Goal: Obtain resource: Download file/media

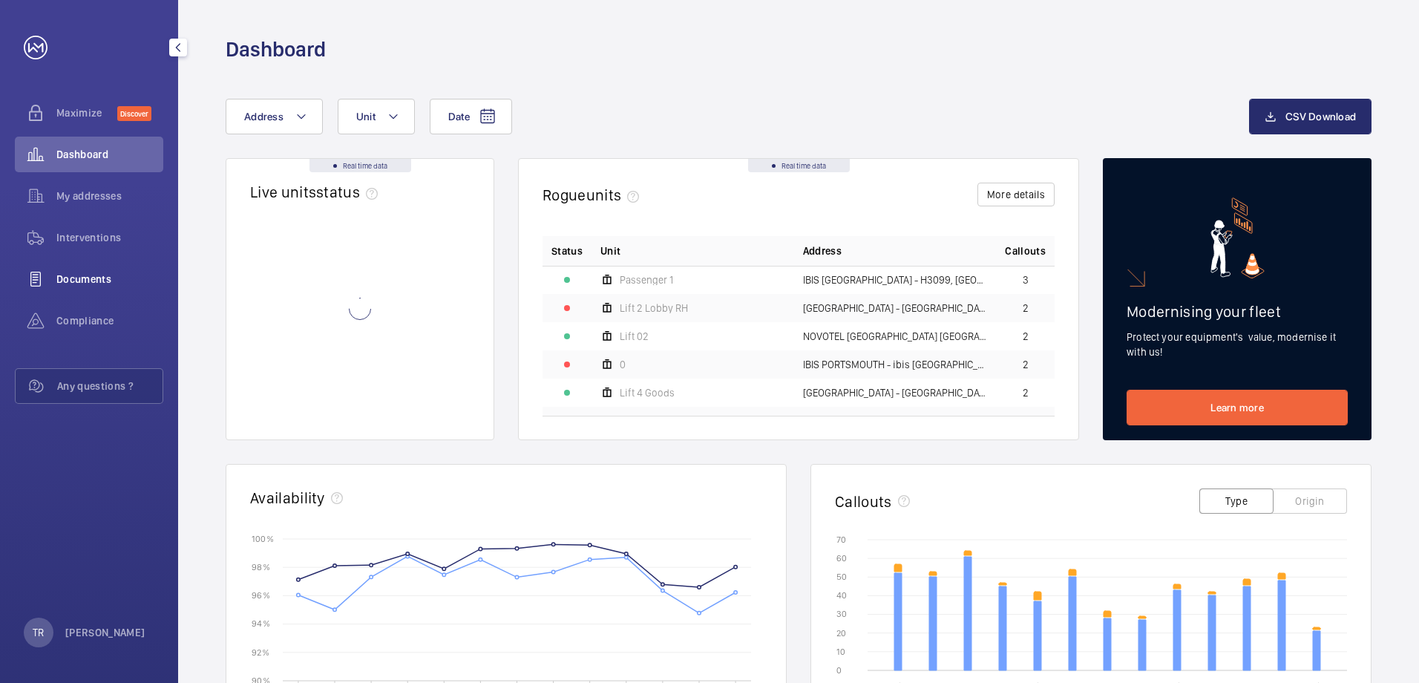
click at [68, 278] on span "Documents" at bounding box center [109, 279] width 107 height 15
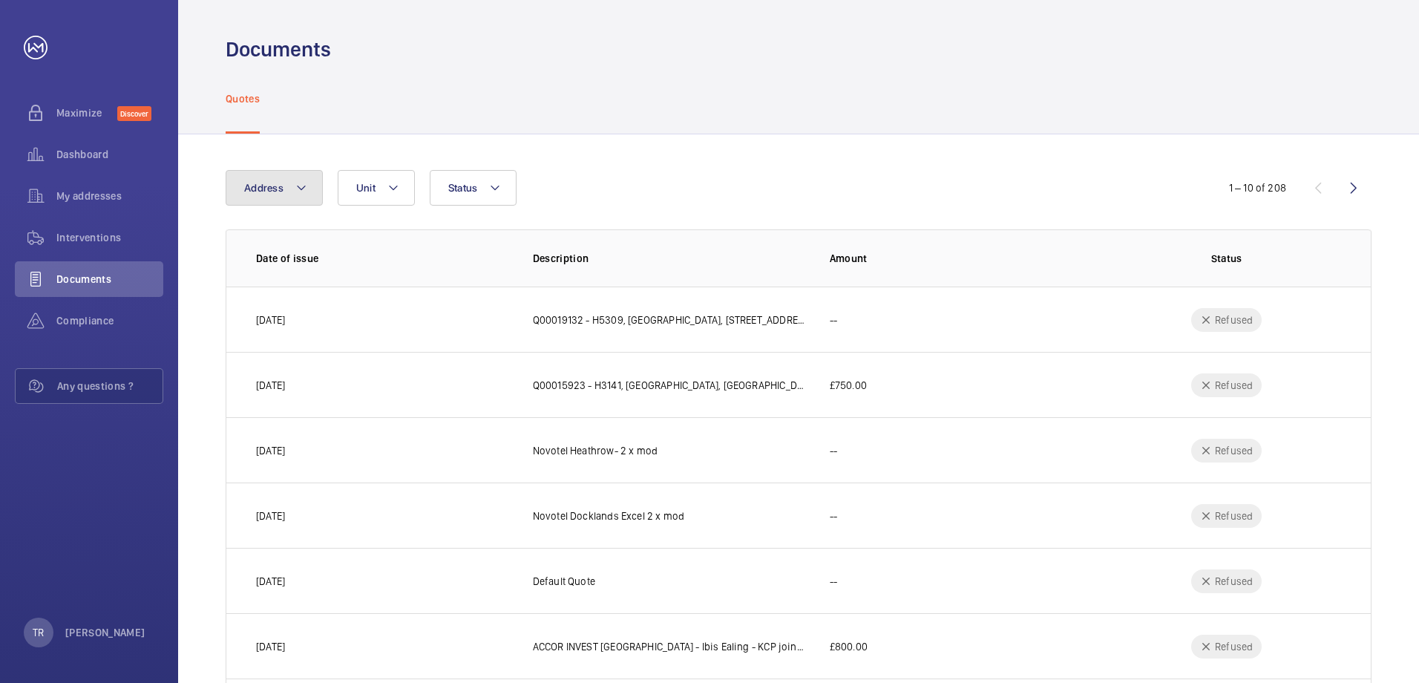
click at [301, 184] on mat-icon at bounding box center [301, 188] width 12 height 18
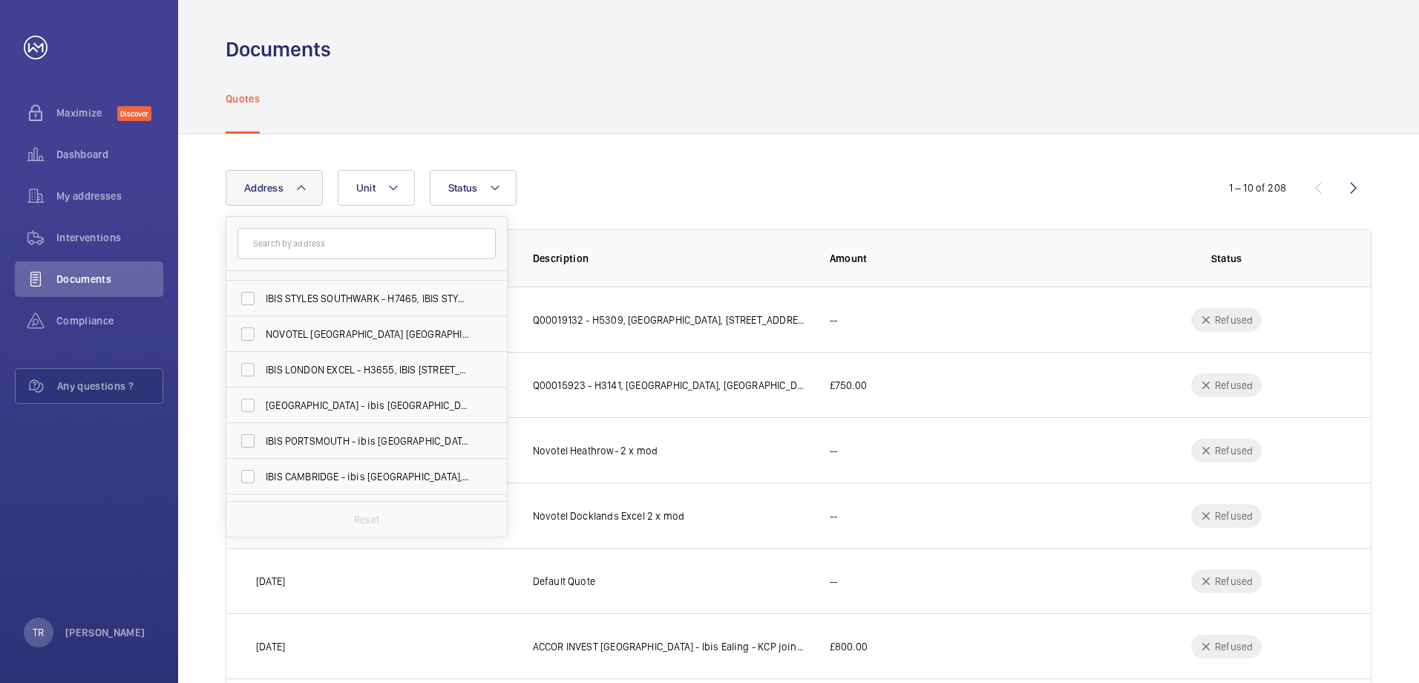
scroll to position [646, 0]
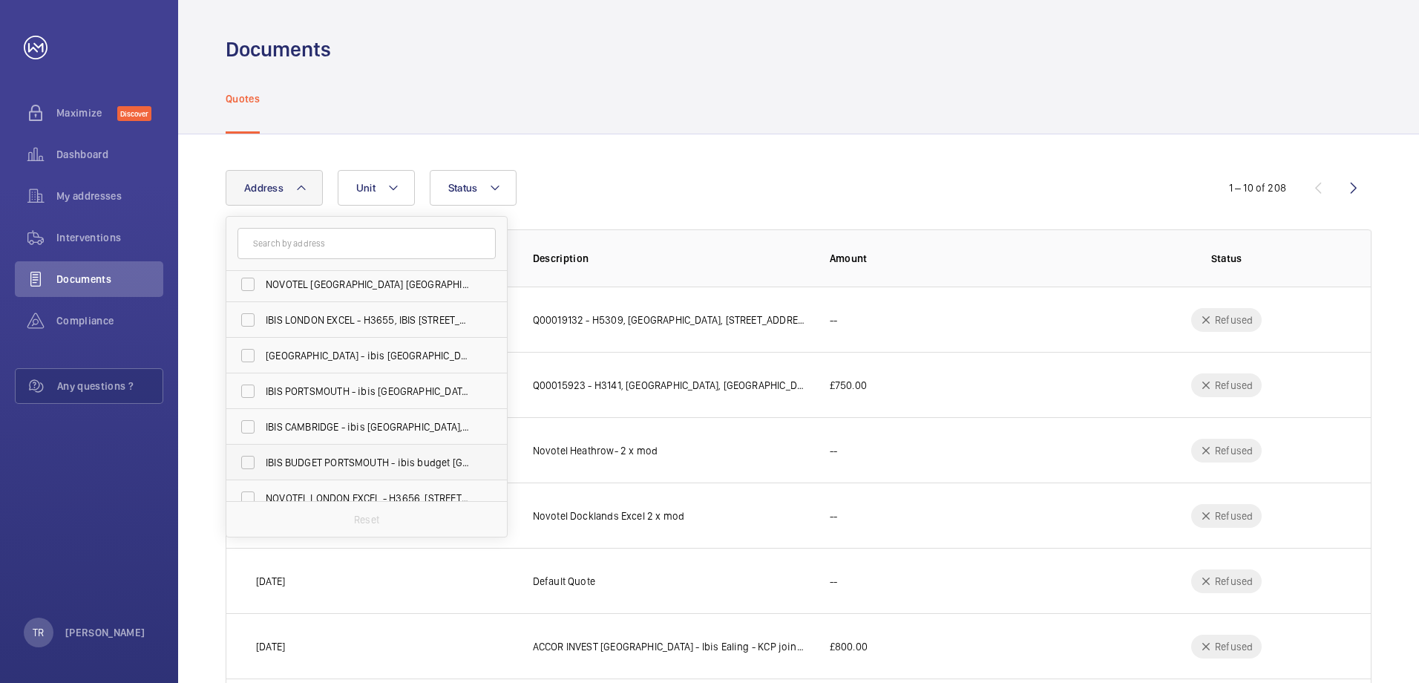
click at [360, 457] on span "IBIS BUDGET PORTSMOUTH - ibis budget [GEOGRAPHIC_DATA], [GEOGRAPHIC_DATA] 8SL" at bounding box center [368, 462] width 204 height 15
click at [263, 457] on input "IBIS BUDGET PORTSMOUTH - ibis budget [GEOGRAPHIC_DATA], [GEOGRAPHIC_DATA] 8SL" at bounding box center [248, 463] width 30 height 30
checkbox input "true"
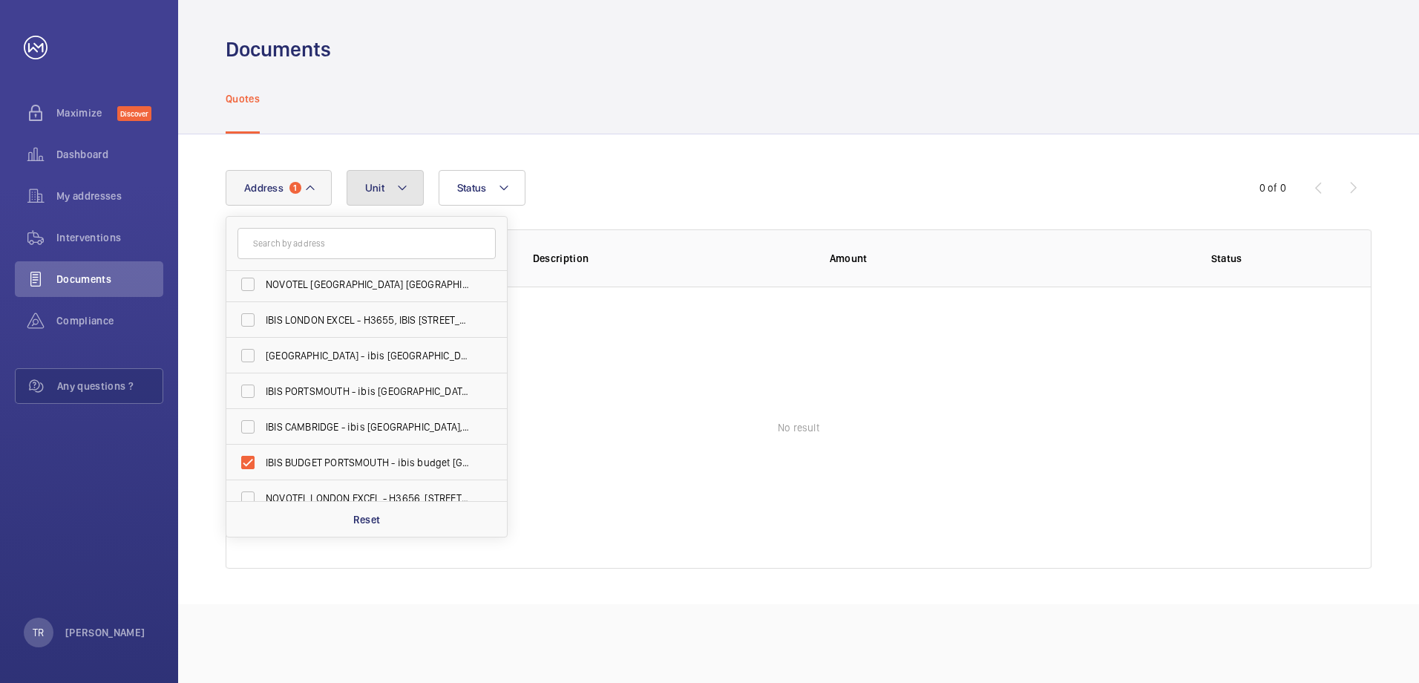
click at [402, 183] on mat-icon at bounding box center [402, 188] width 12 height 18
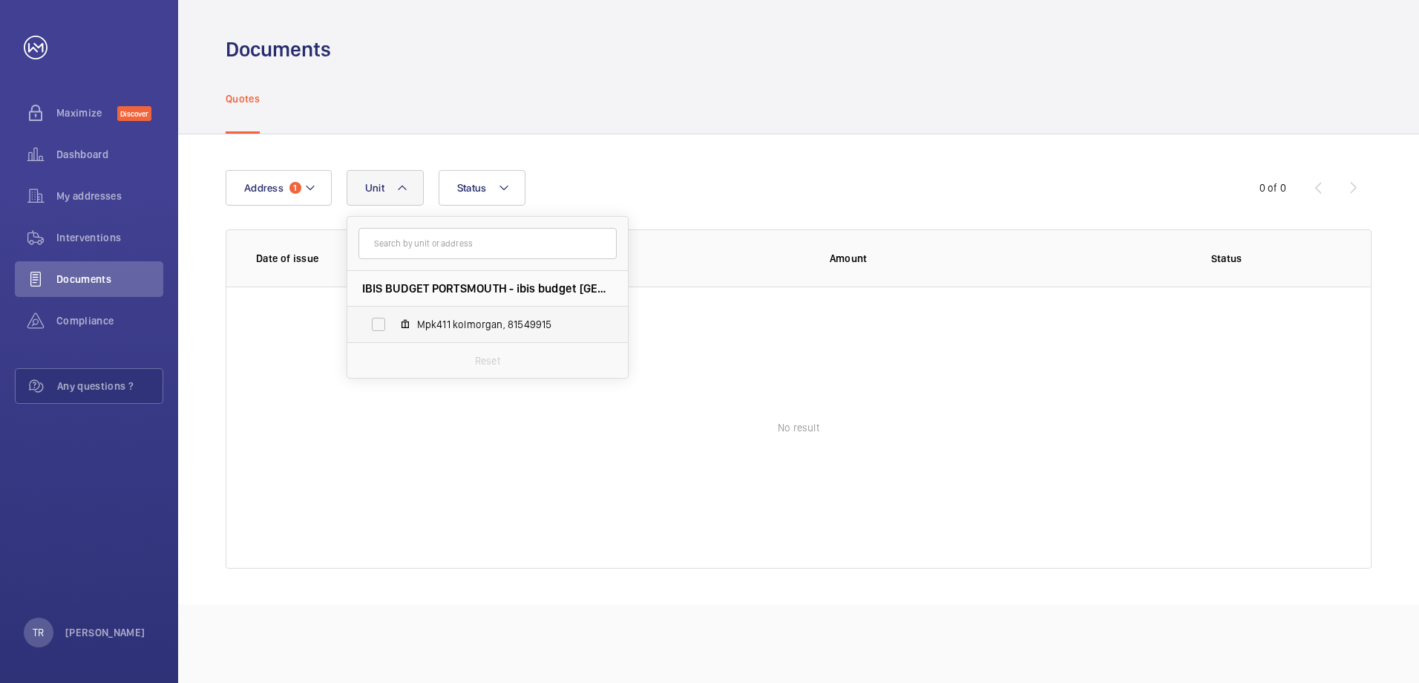
click at [448, 324] on span "Mpk411 kolmorgan, 81549915" at bounding box center [503, 324] width 172 height 15
click at [393, 324] on input "Mpk411 kolmorgan, 81549915" at bounding box center [379, 325] width 30 height 30
checkbox input "true"
click at [315, 186] on mat-icon at bounding box center [310, 188] width 12 height 18
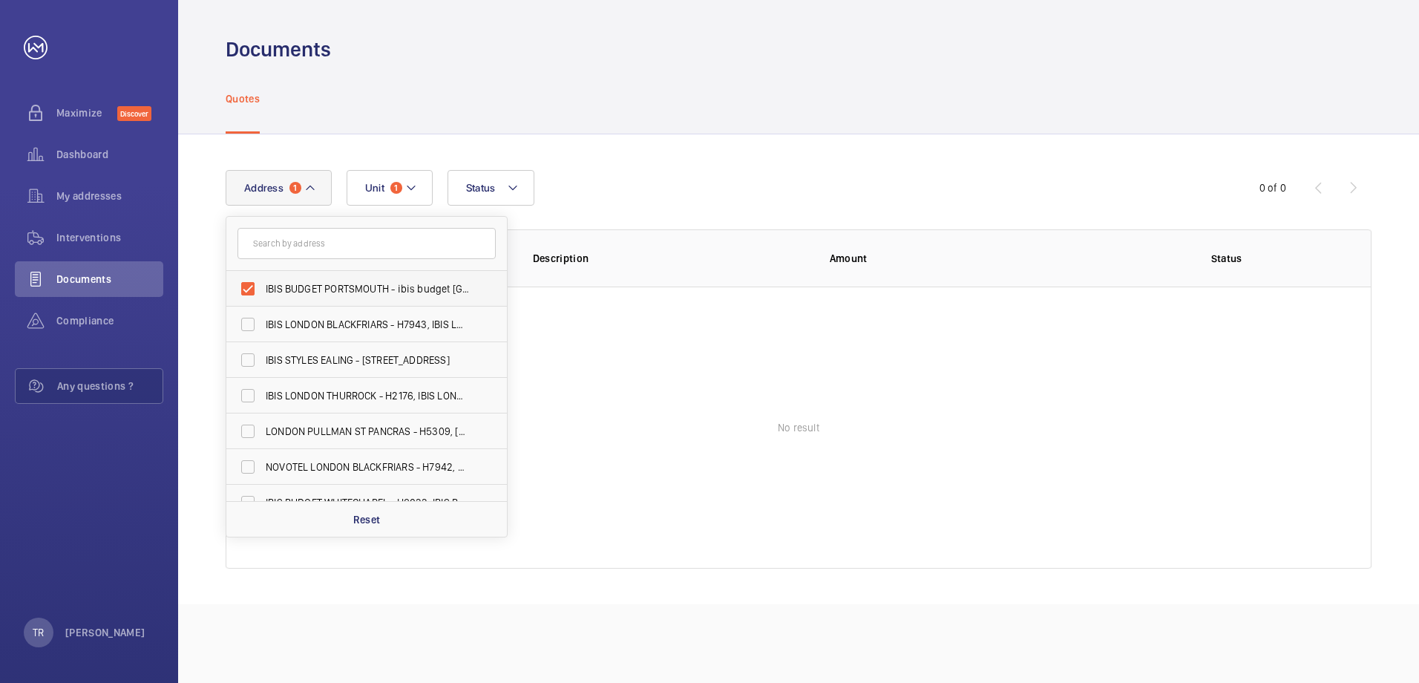
click at [306, 279] on label "IBIS BUDGET PORTSMOUTH - ibis budget [GEOGRAPHIC_DATA], [GEOGRAPHIC_DATA] 8SL" at bounding box center [355, 289] width 258 height 36
click at [263, 279] on input "IBIS BUDGET PORTSMOUTH - ibis budget [GEOGRAPHIC_DATA], [GEOGRAPHIC_DATA] 8SL" at bounding box center [248, 289] width 30 height 30
checkbox input "false"
click at [85, 148] on span "Dashboard" at bounding box center [109, 154] width 107 height 15
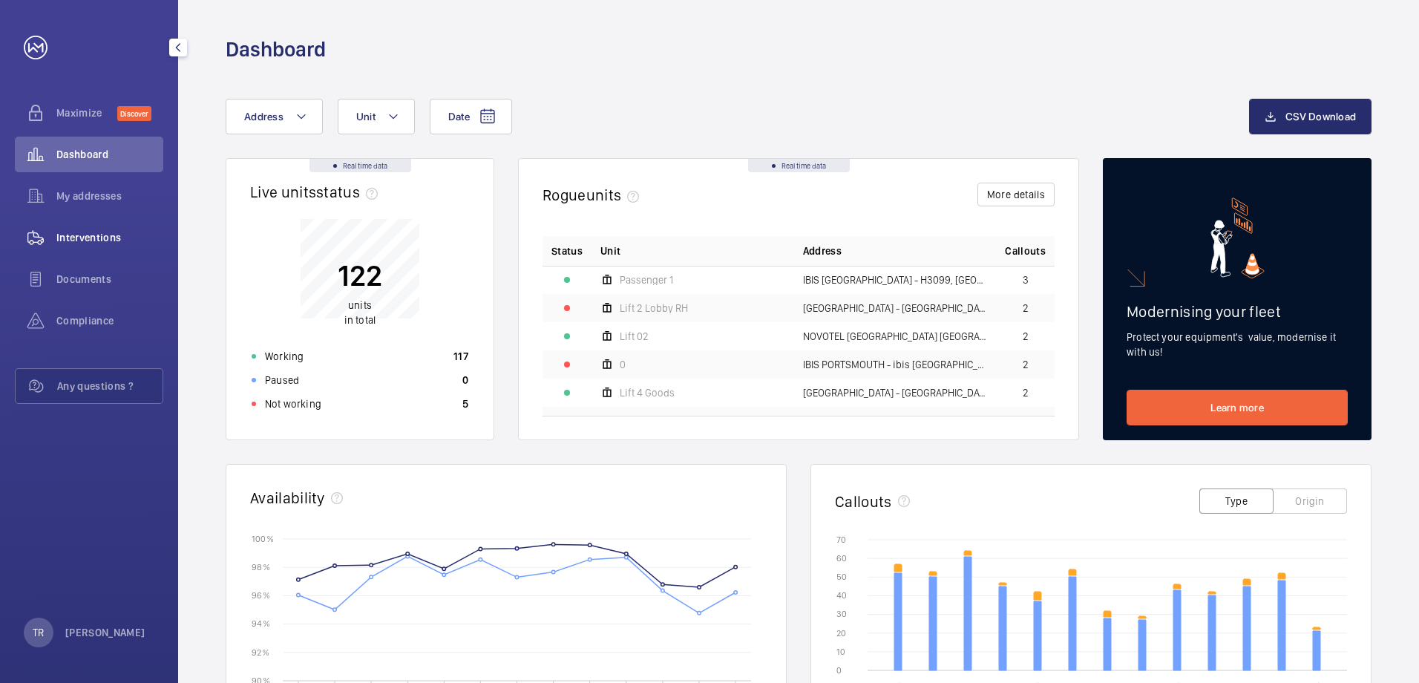
click at [85, 240] on span "Interventions" at bounding box center [109, 237] width 107 height 15
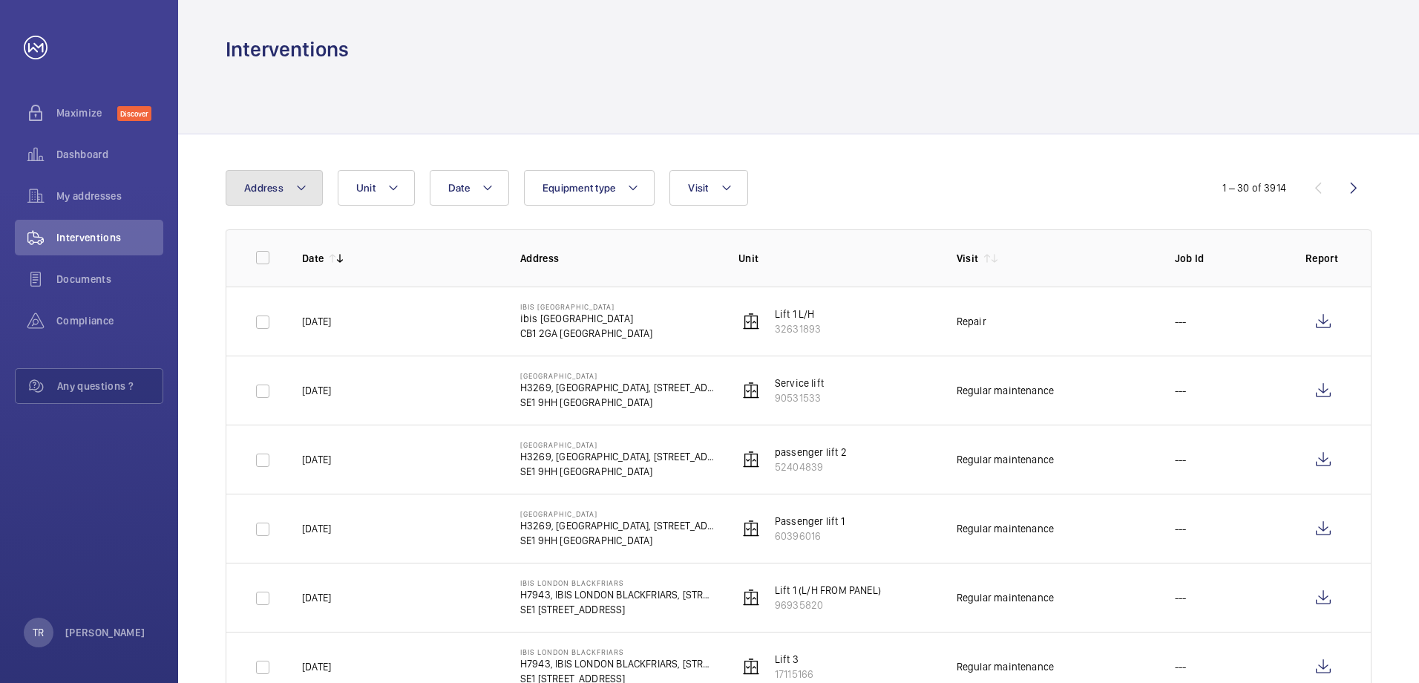
click at [304, 185] on mat-icon at bounding box center [301, 188] width 12 height 18
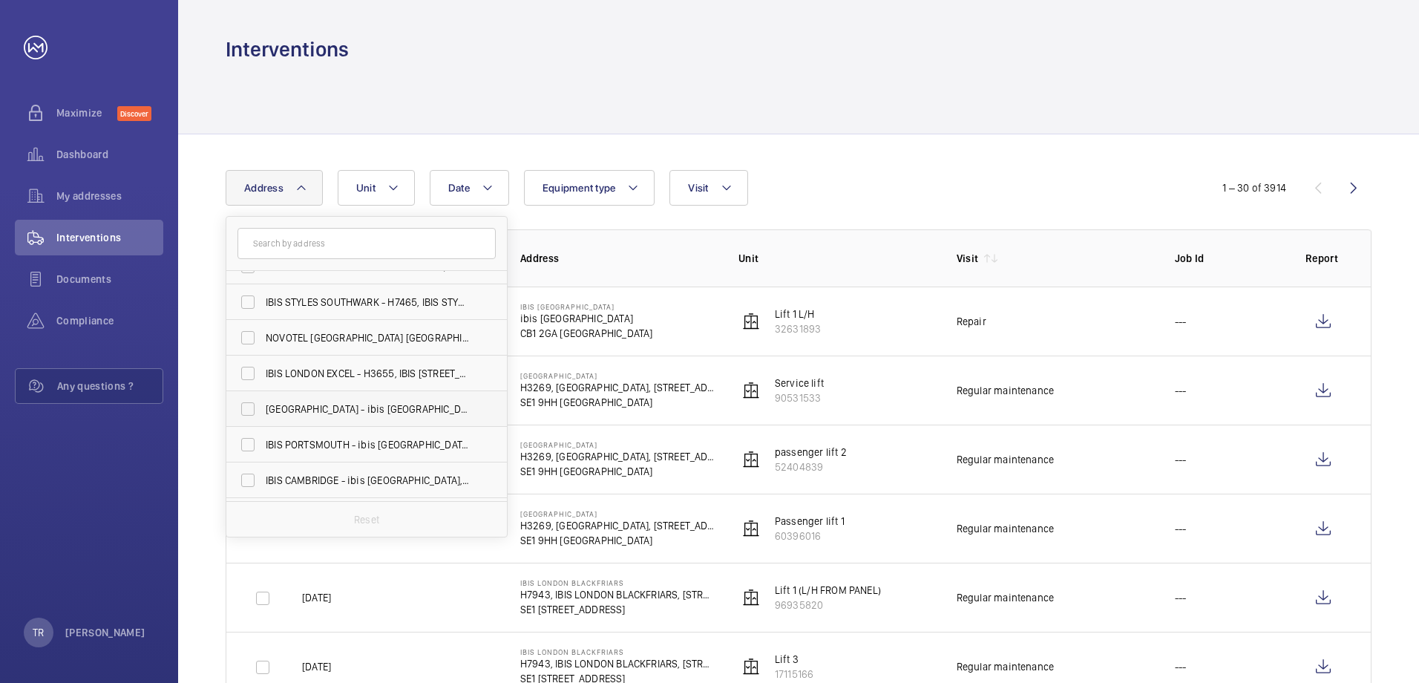
scroll to position [646, 0]
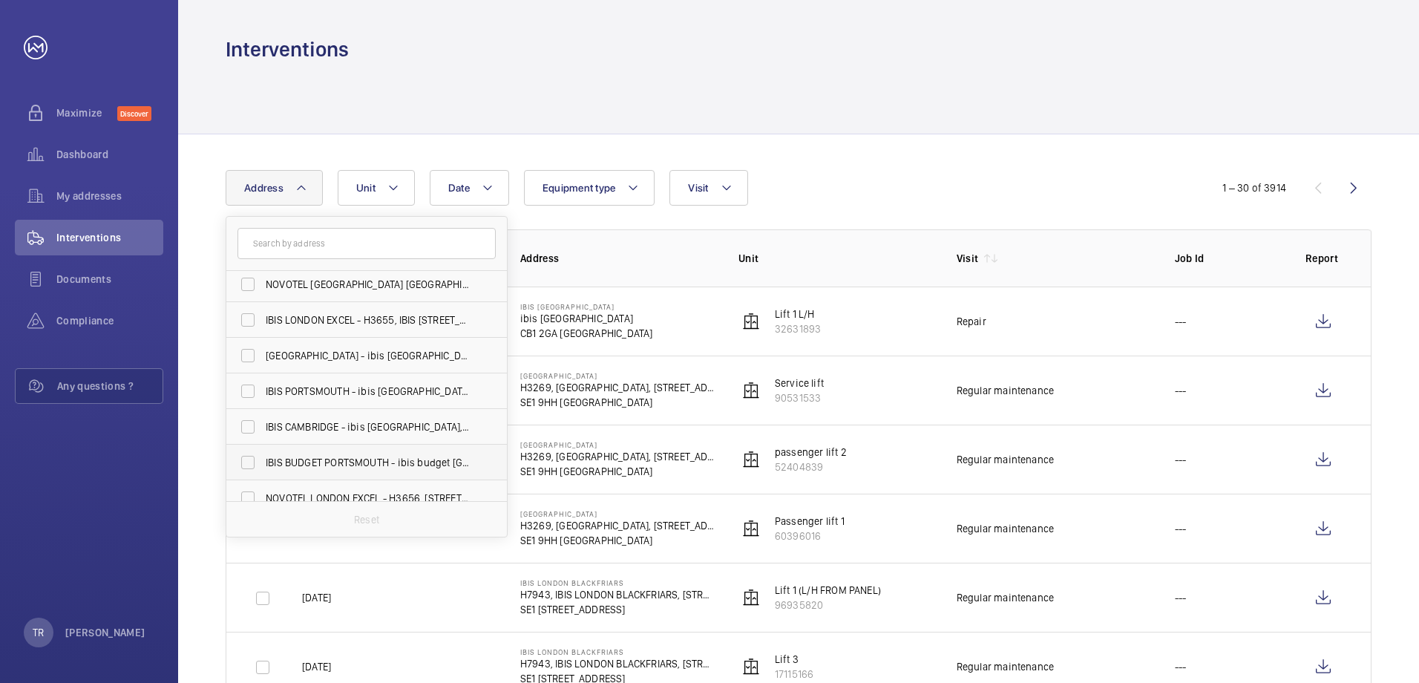
click at [370, 462] on span "IBIS BUDGET PORTSMOUTH - ibis budget [GEOGRAPHIC_DATA], [GEOGRAPHIC_DATA] 8SL" at bounding box center [368, 462] width 204 height 15
click at [263, 462] on input "IBIS BUDGET PORTSMOUTH - ibis budget [GEOGRAPHIC_DATA], [GEOGRAPHIC_DATA] 8SL" at bounding box center [248, 463] width 30 height 30
checkbox input "true"
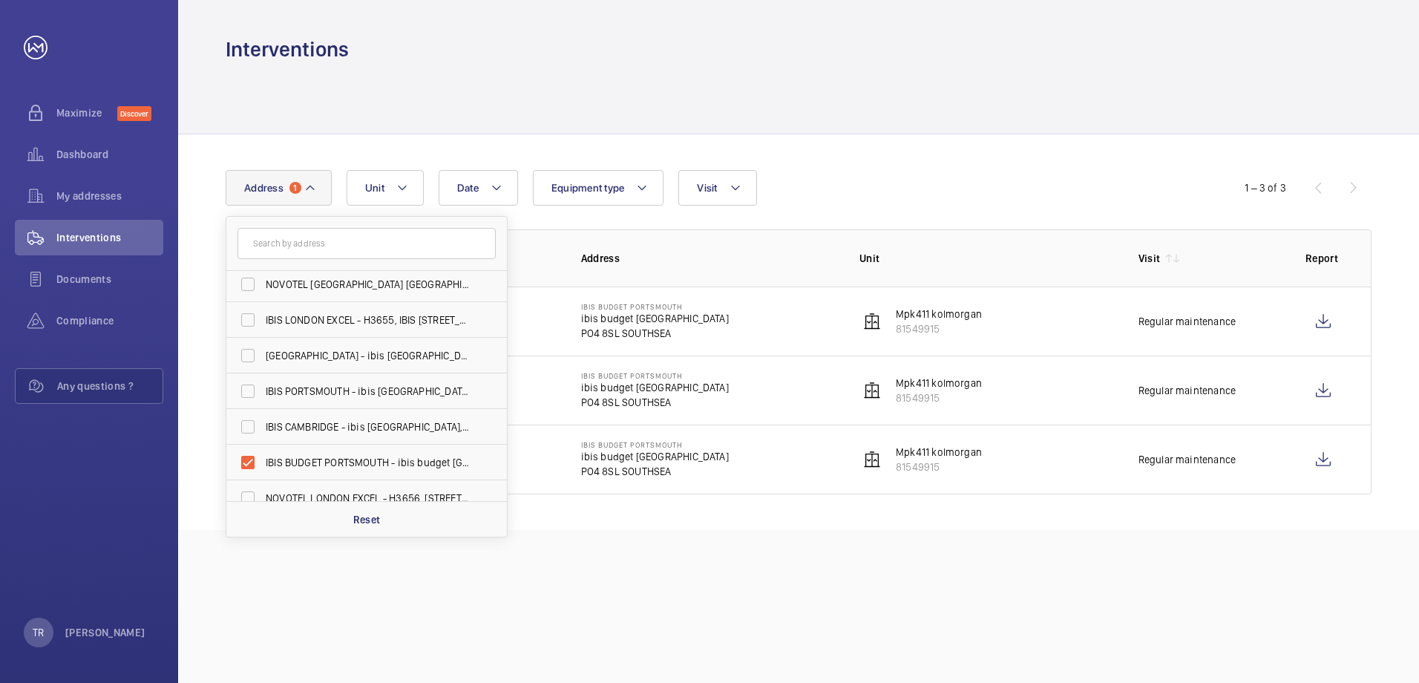
click at [848, 587] on div "Interventions Date Address [GEOGRAPHIC_DATA], [STREET_ADDRESS] IBIS STYLES EALI…" at bounding box center [798, 341] width 1241 height 683
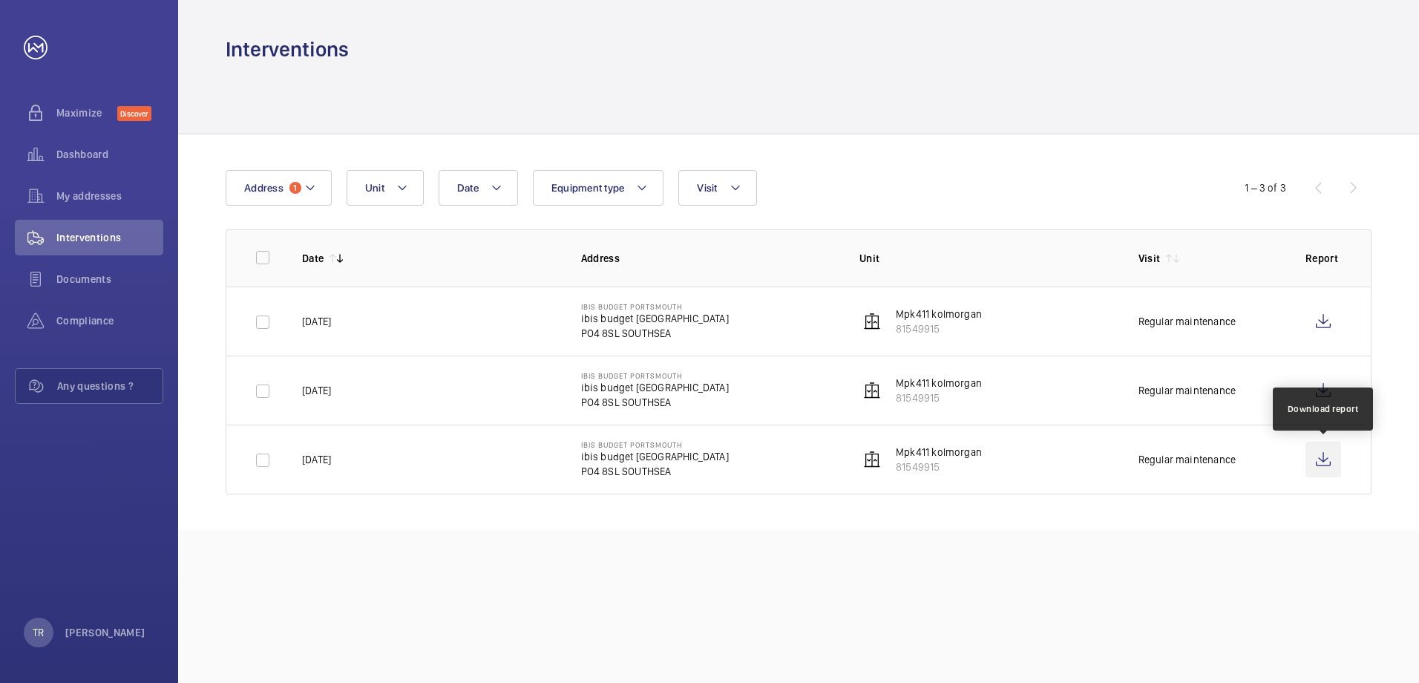
click at [1321, 460] on wm-front-icon-button at bounding box center [1324, 460] width 36 height 36
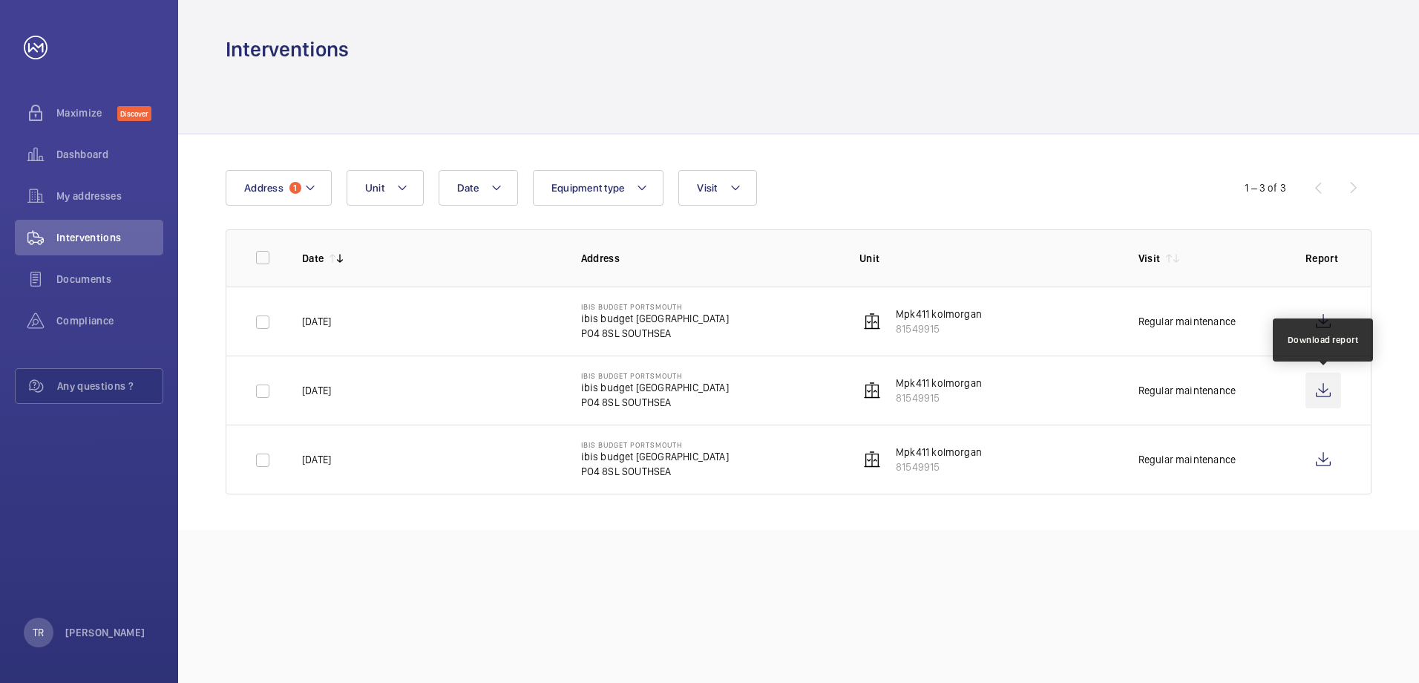
click at [1313, 398] on wm-front-icon-button at bounding box center [1324, 391] width 36 height 36
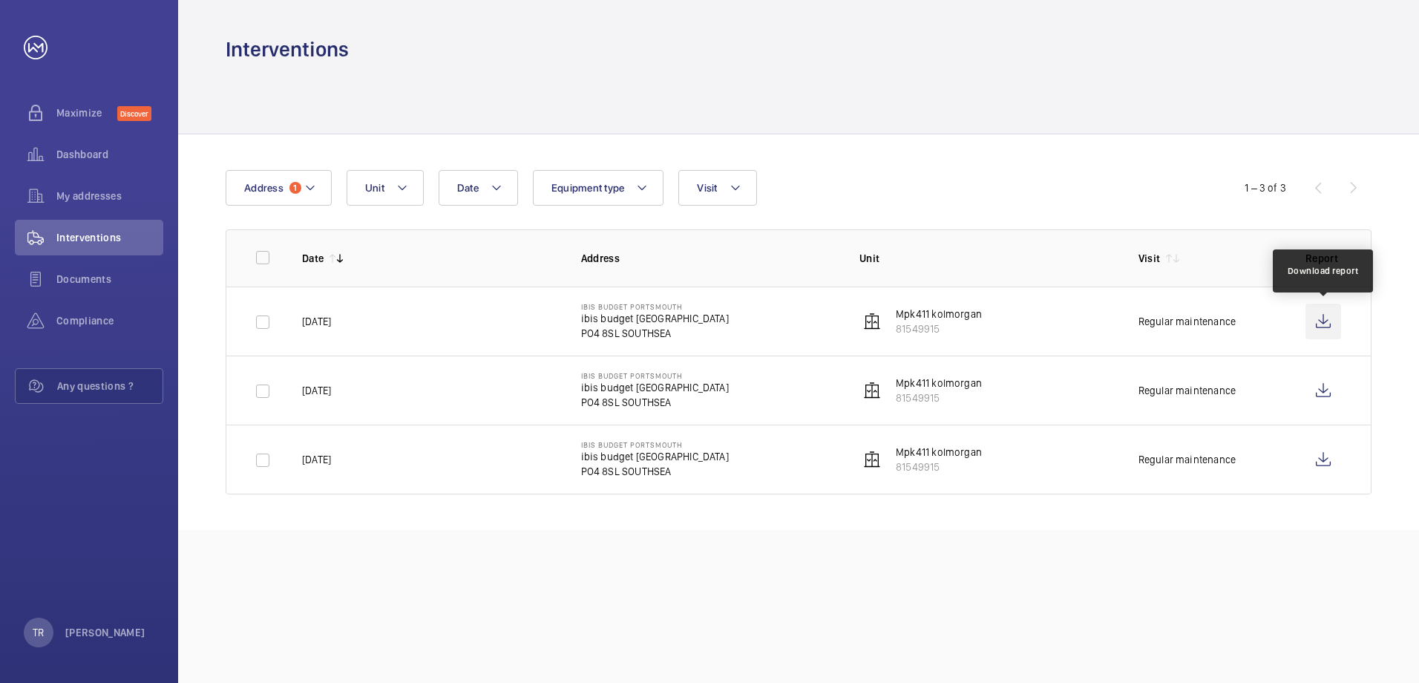
click at [1326, 318] on wm-front-icon-button at bounding box center [1324, 322] width 36 height 36
click at [309, 186] on mat-icon at bounding box center [310, 188] width 12 height 18
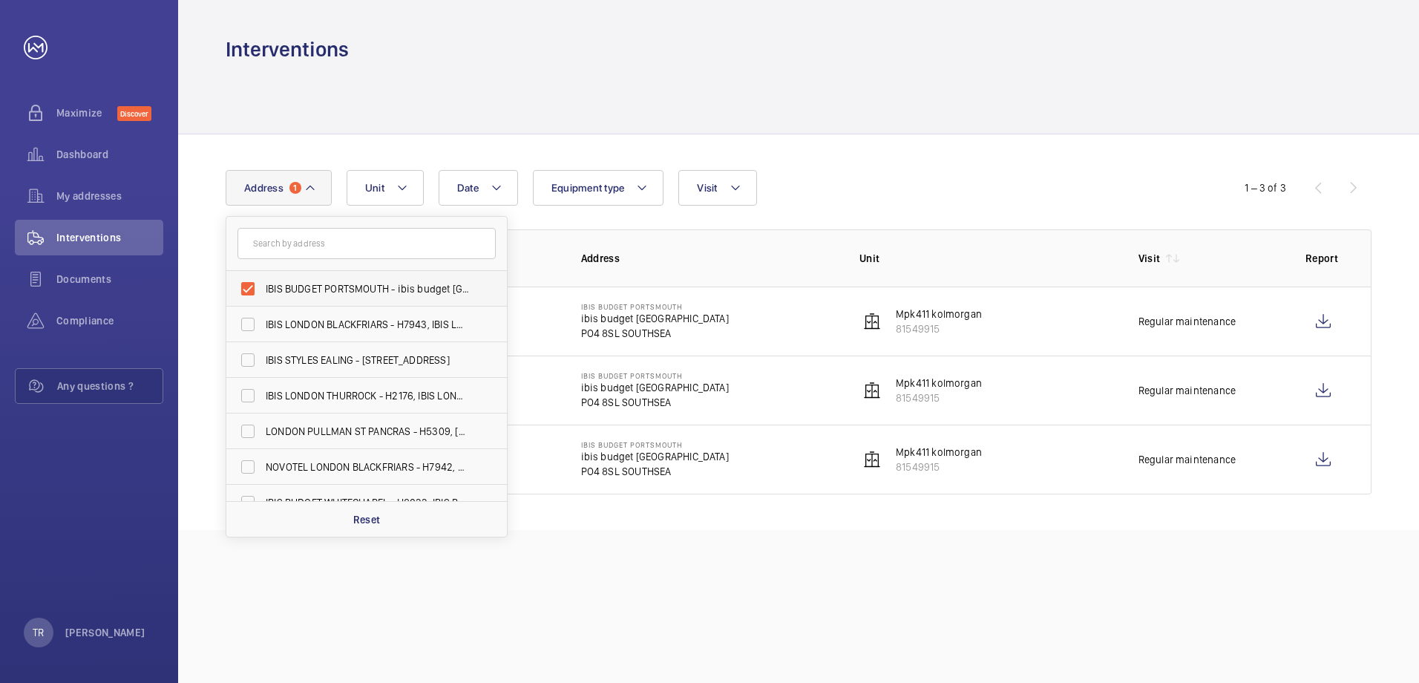
click at [247, 291] on label "IBIS BUDGET PORTSMOUTH - ibis budget [GEOGRAPHIC_DATA], [GEOGRAPHIC_DATA] 8SL" at bounding box center [355, 289] width 258 height 36
click at [247, 291] on input "IBIS BUDGET PORTSMOUTH - ibis budget [GEOGRAPHIC_DATA], [GEOGRAPHIC_DATA] 8SL" at bounding box center [248, 289] width 30 height 30
checkbox input "false"
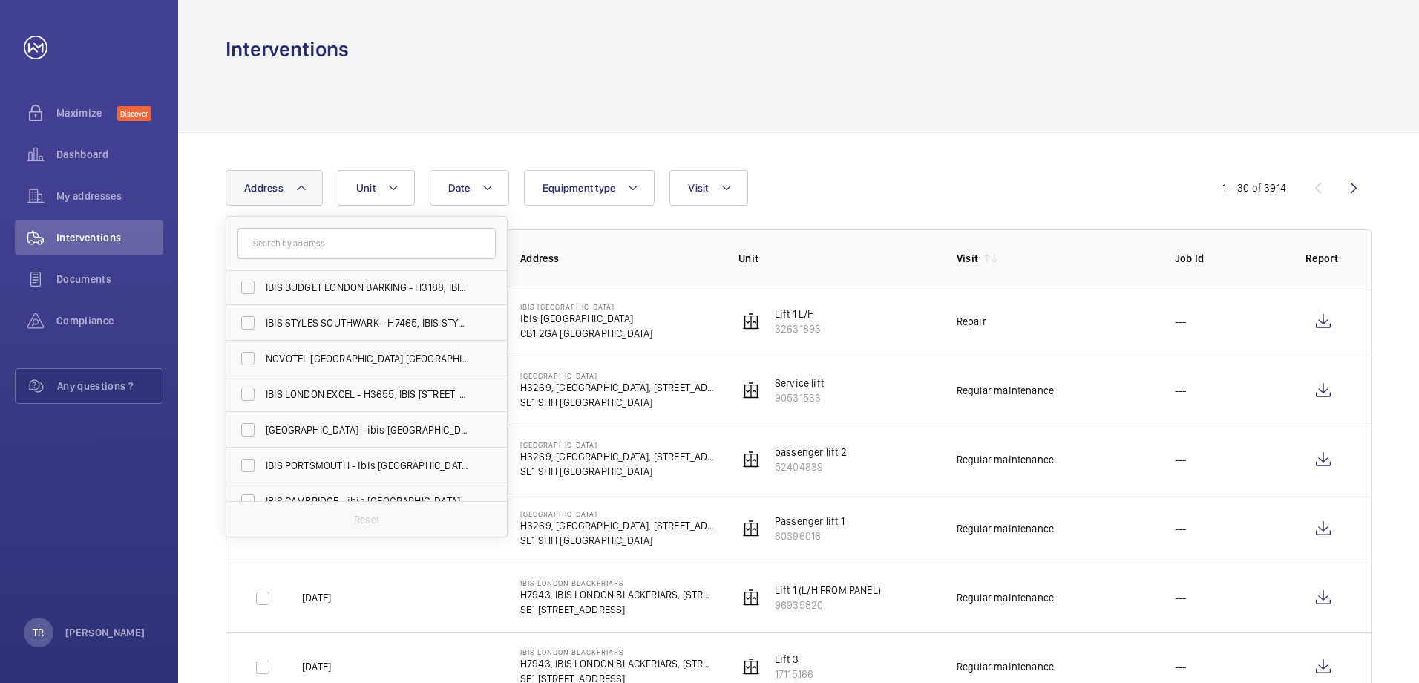
scroll to position [681, 0]
click at [251, 387] on label "IBIS PORTSMOUTH - ibis [GEOGRAPHIC_DATA]" at bounding box center [355, 391] width 258 height 36
click at [251, 387] on input "IBIS PORTSMOUTH - ibis [GEOGRAPHIC_DATA]" at bounding box center [248, 391] width 30 height 30
checkbox input "true"
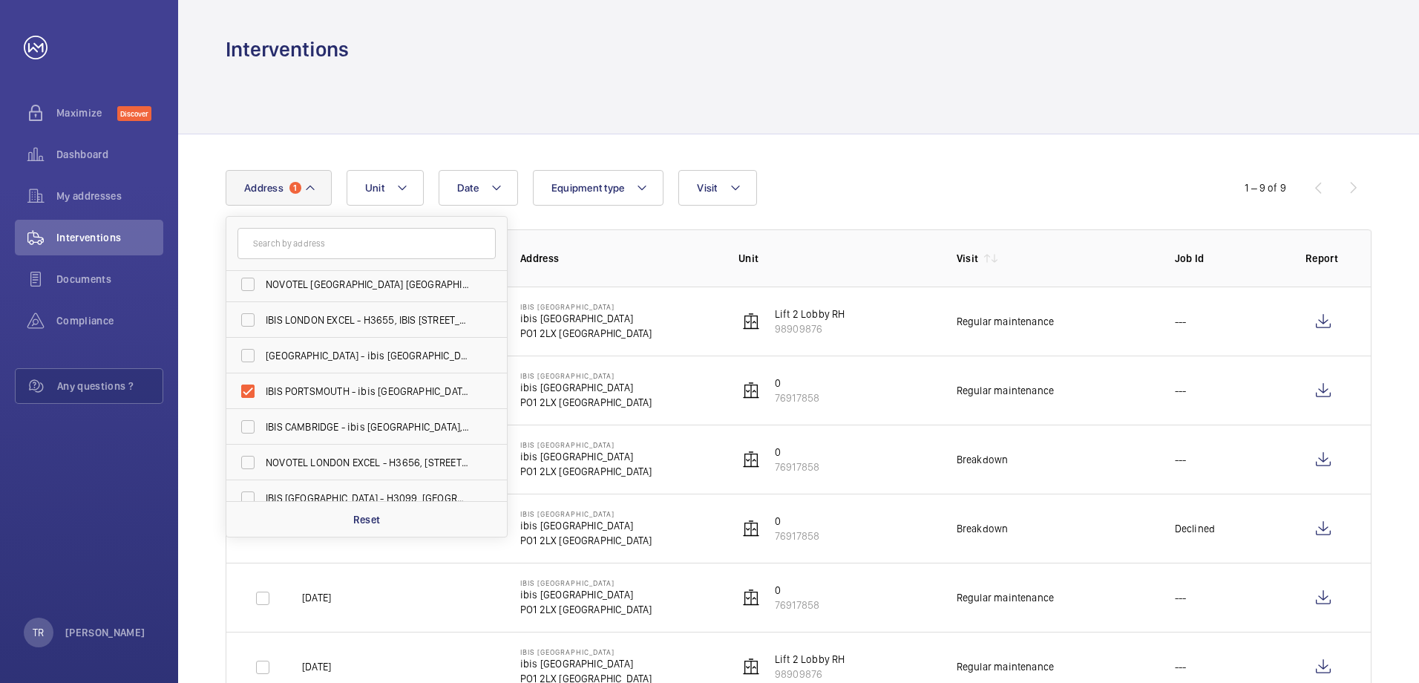
click at [726, 383] on td "0 76917858" at bounding box center [824, 390] width 218 height 69
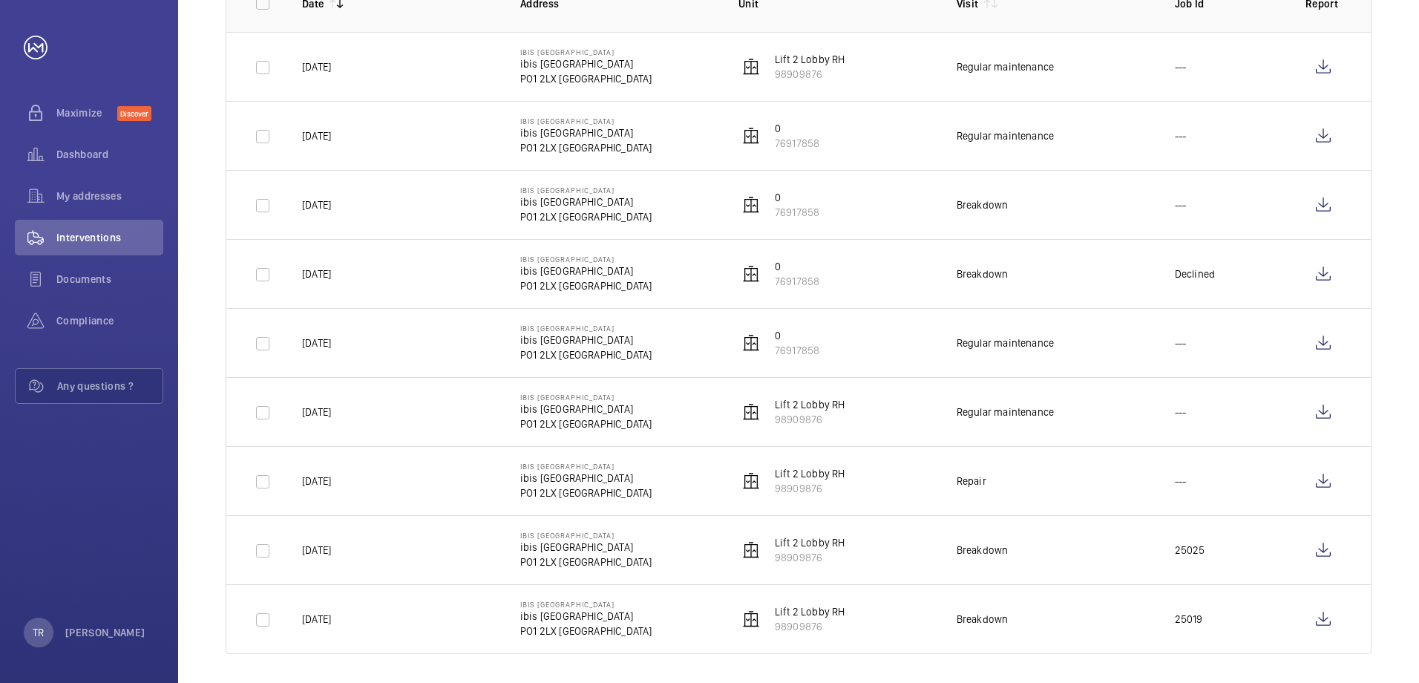
scroll to position [261, 0]
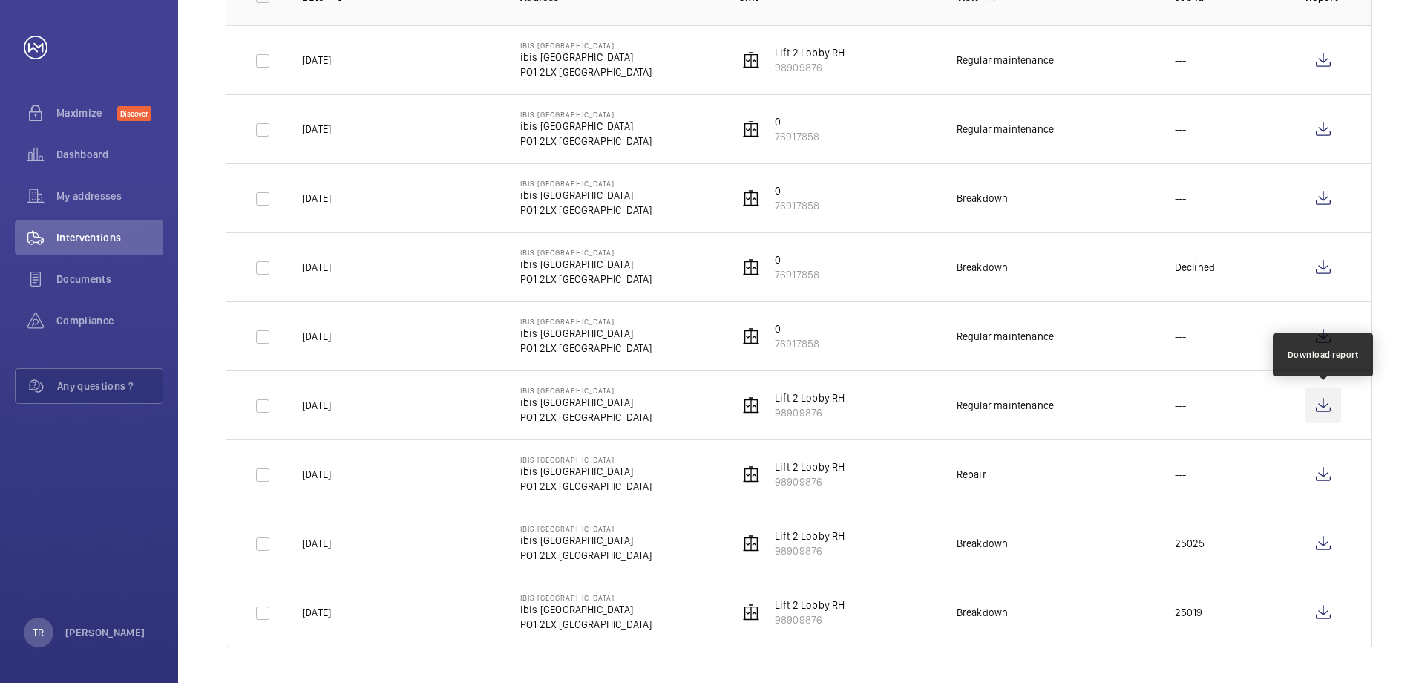
click at [1322, 410] on wm-front-icon-button at bounding box center [1324, 405] width 36 height 36
click at [975, 59] on div "Regular maintenance" at bounding box center [1005, 60] width 97 height 15
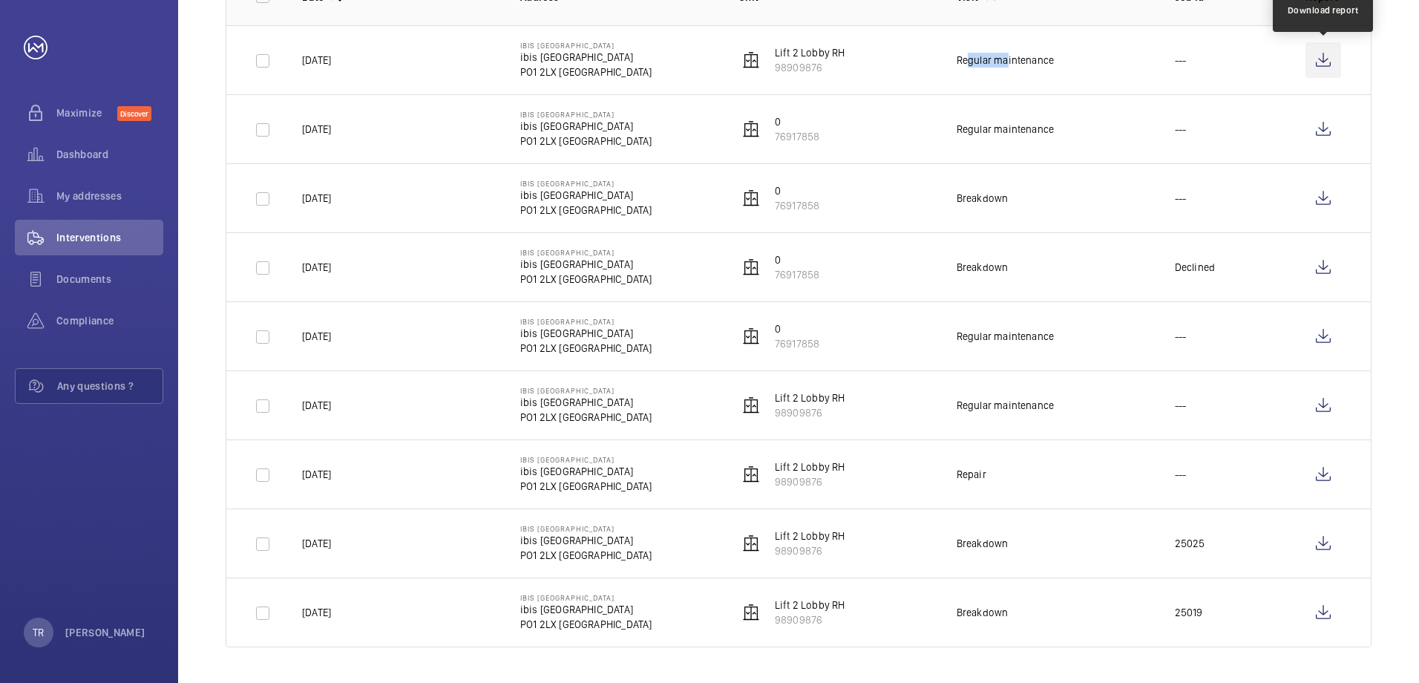
click at [1323, 61] on wm-front-icon-button at bounding box center [1324, 60] width 36 height 36
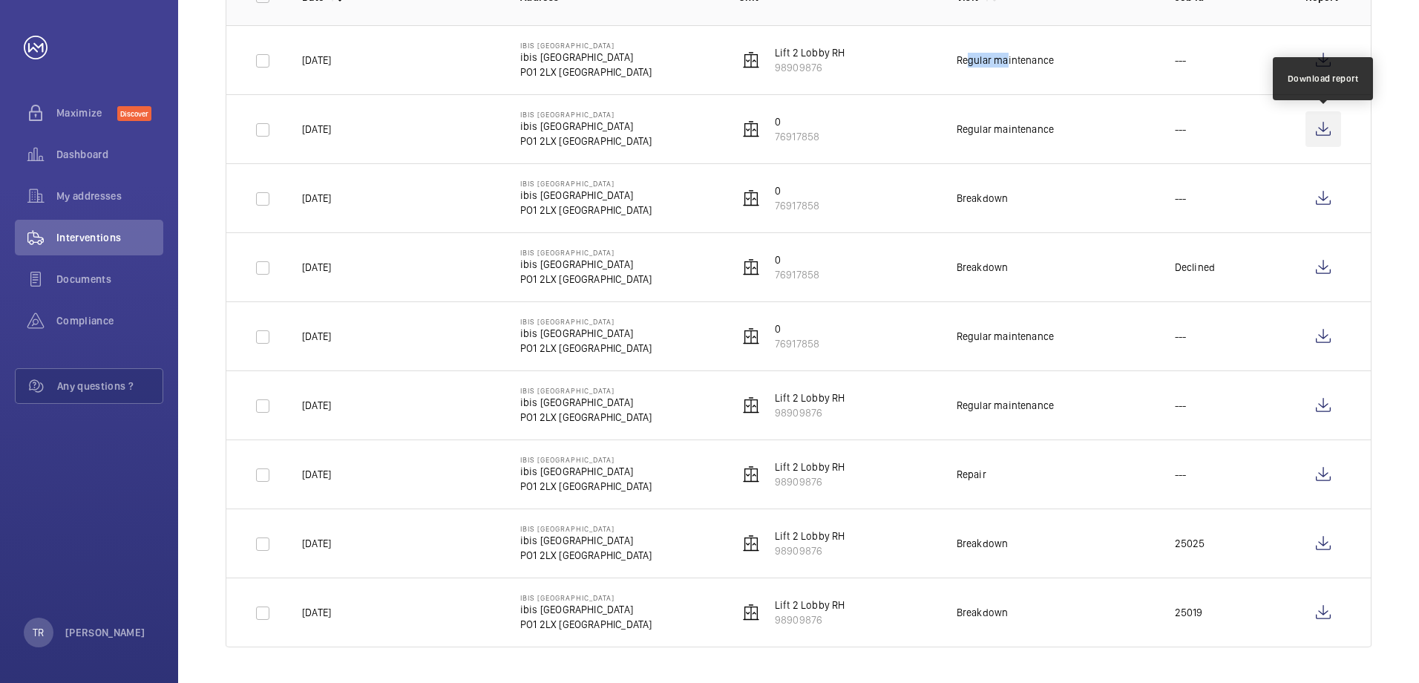
click at [1317, 129] on wm-front-icon-button at bounding box center [1324, 129] width 36 height 36
